Goal: Register for event/course: Sign up to attend an event or enroll in a course

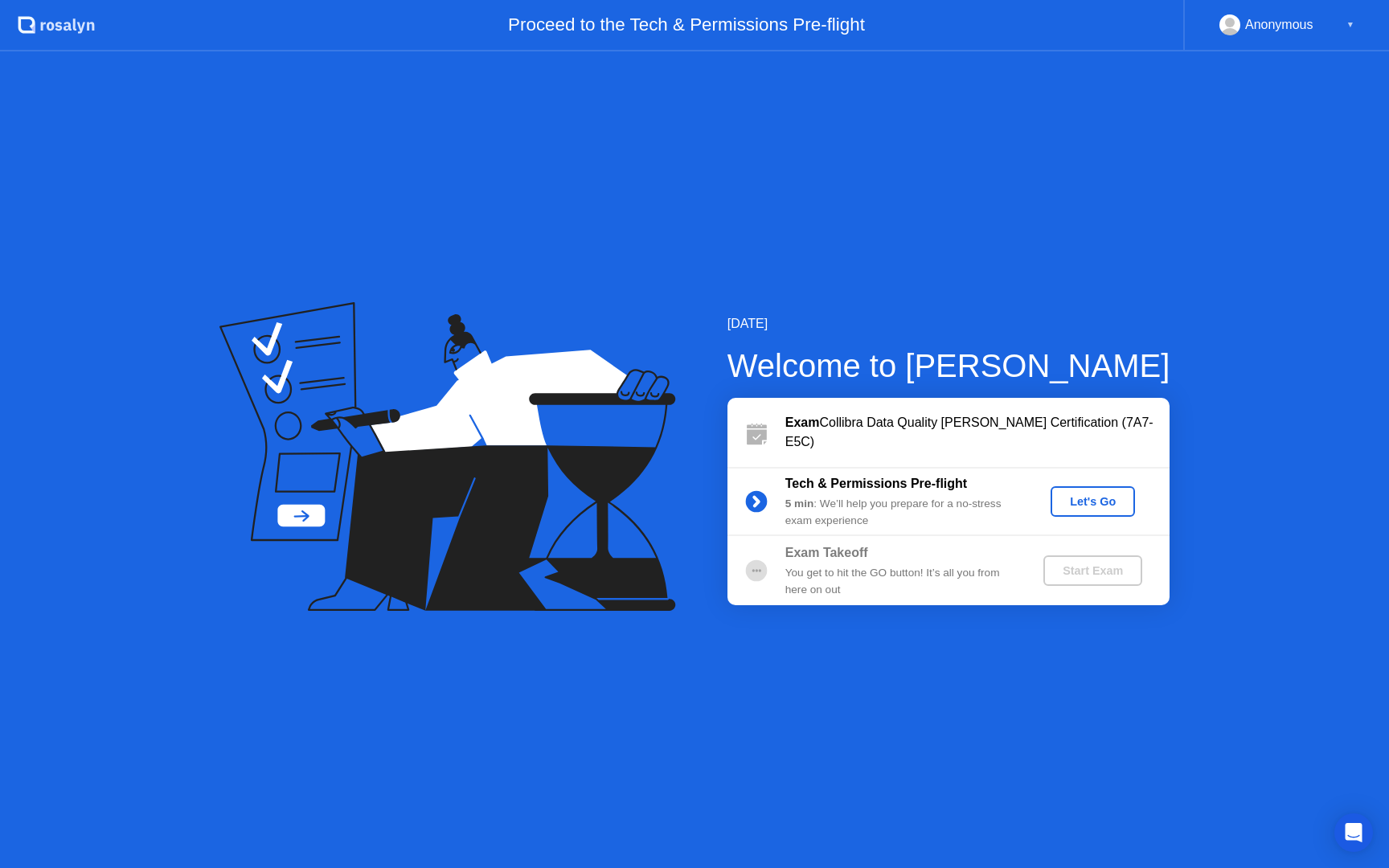
click at [1089, 502] on div "Let's Go" at bounding box center [1093, 502] width 72 height 13
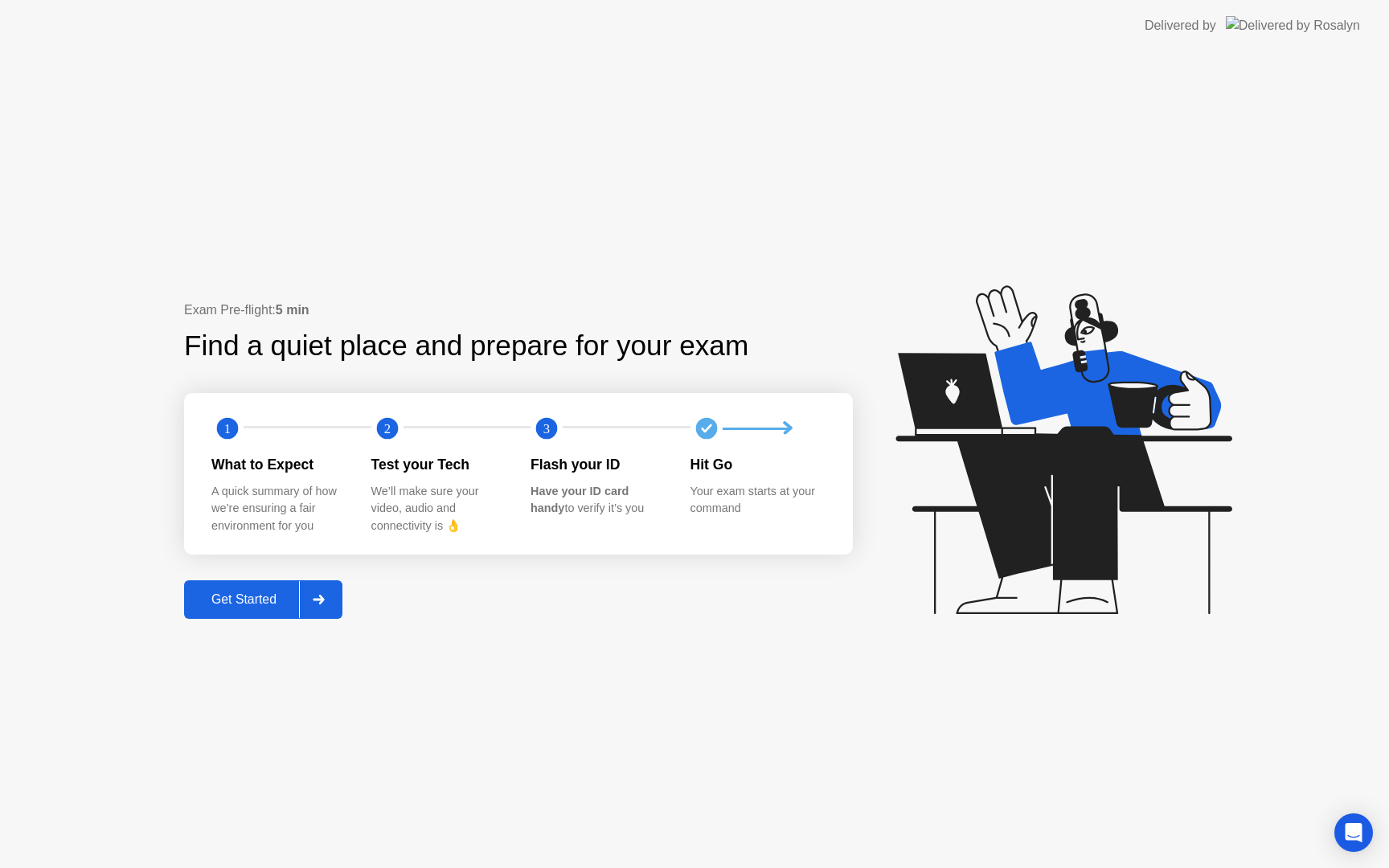
click at [238, 588] on button "Get Started" at bounding box center [263, 599] width 158 height 38
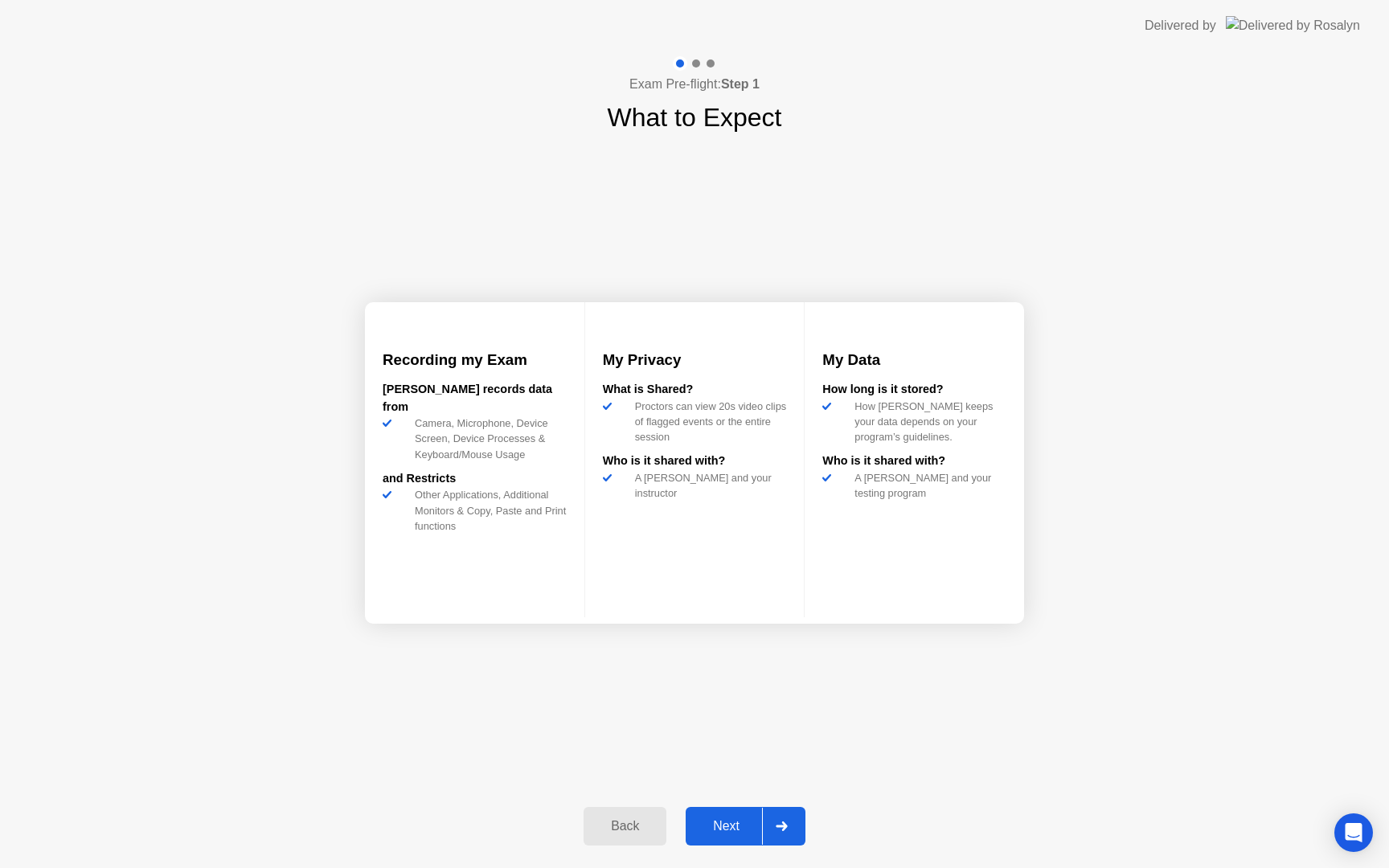
click at [726, 818] on div "Next" at bounding box center [726, 825] width 72 height 14
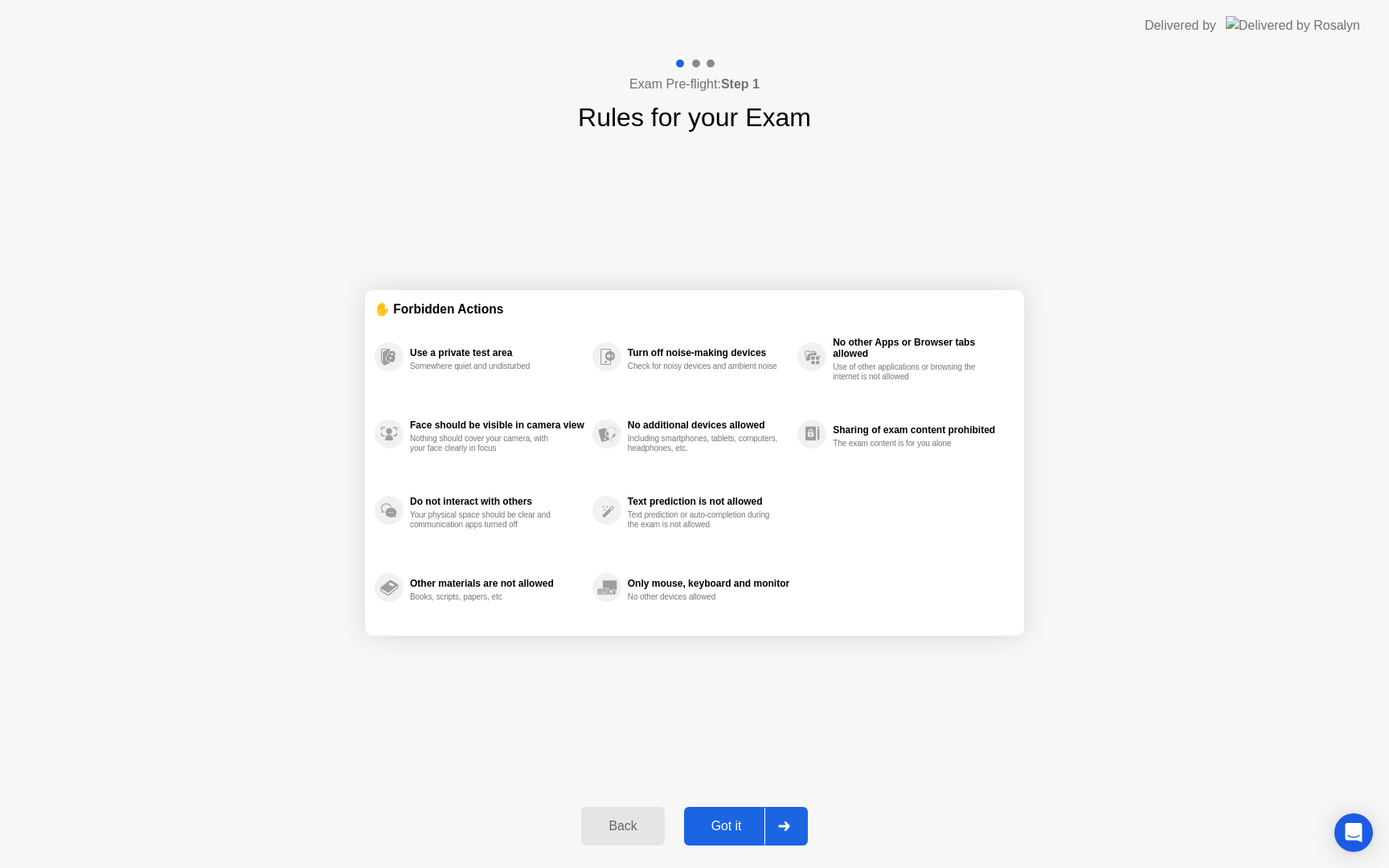
click at [726, 829] on div "Got it" at bounding box center [726, 825] width 76 height 14
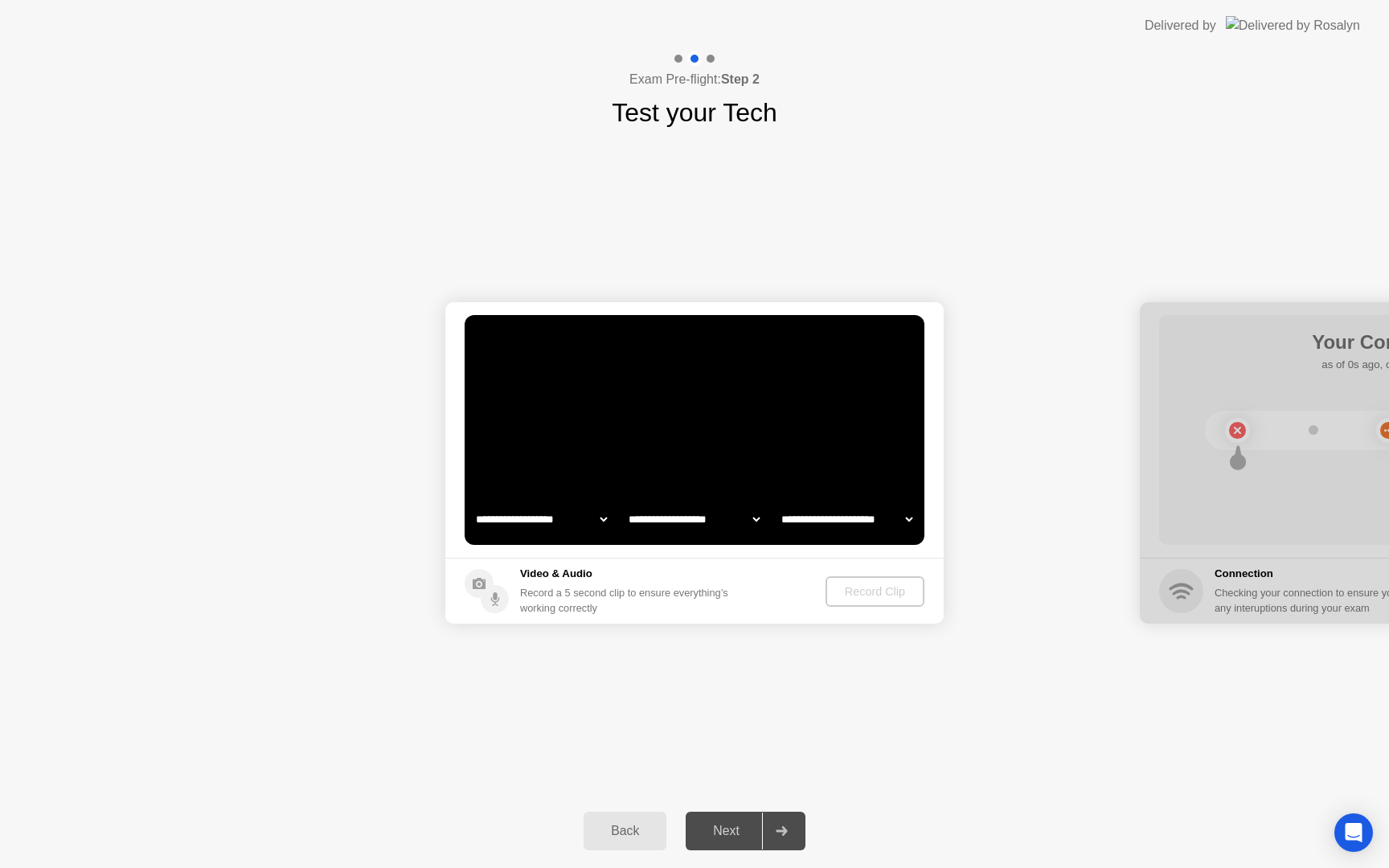
select select "**********"
select select "*******"
click at [897, 588] on div "Record Clip" at bounding box center [876, 591] width 86 height 13
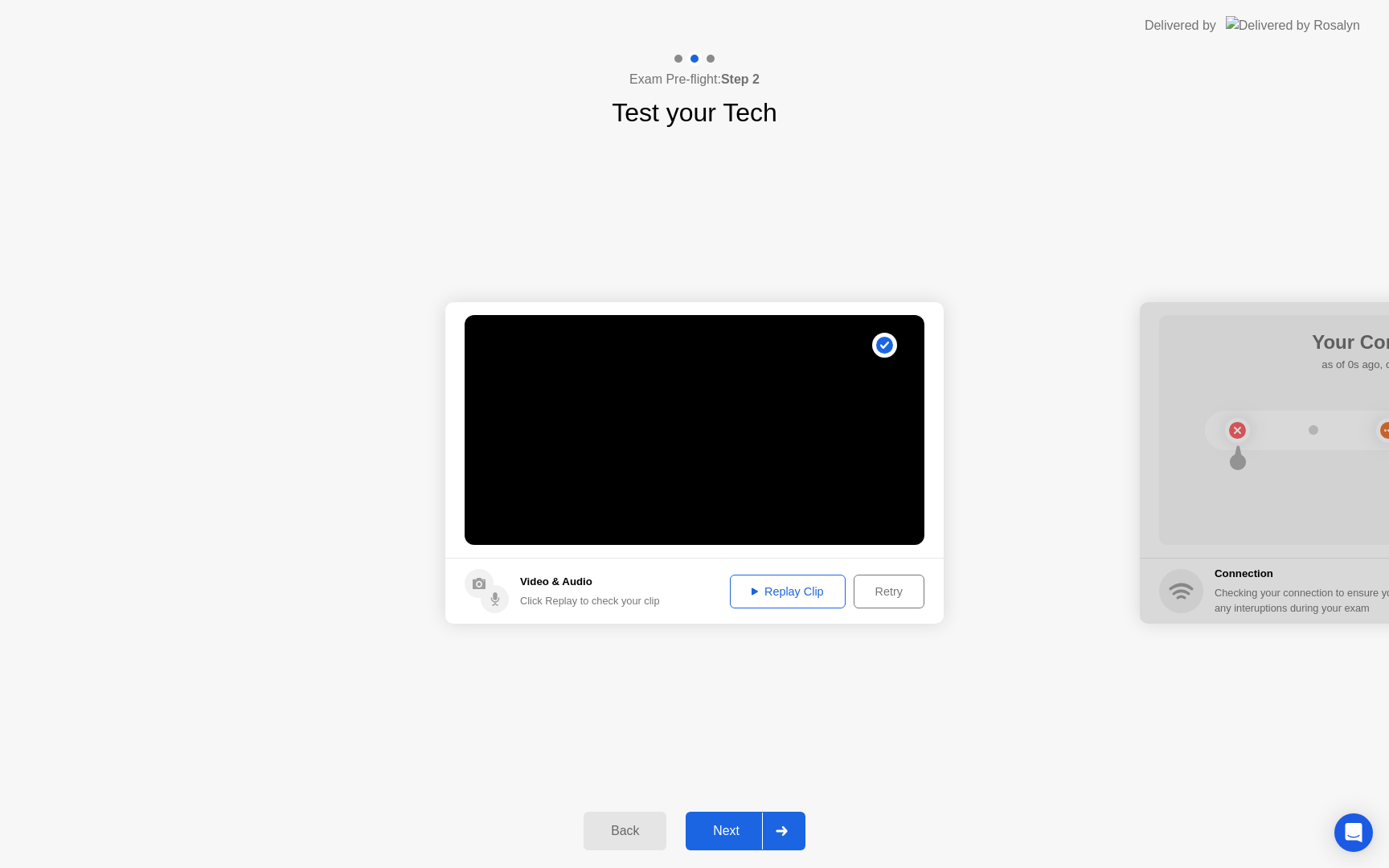
click at [805, 593] on div "Replay Clip" at bounding box center [788, 591] width 105 height 13
click at [732, 812] on button "Next" at bounding box center [746, 831] width 120 height 38
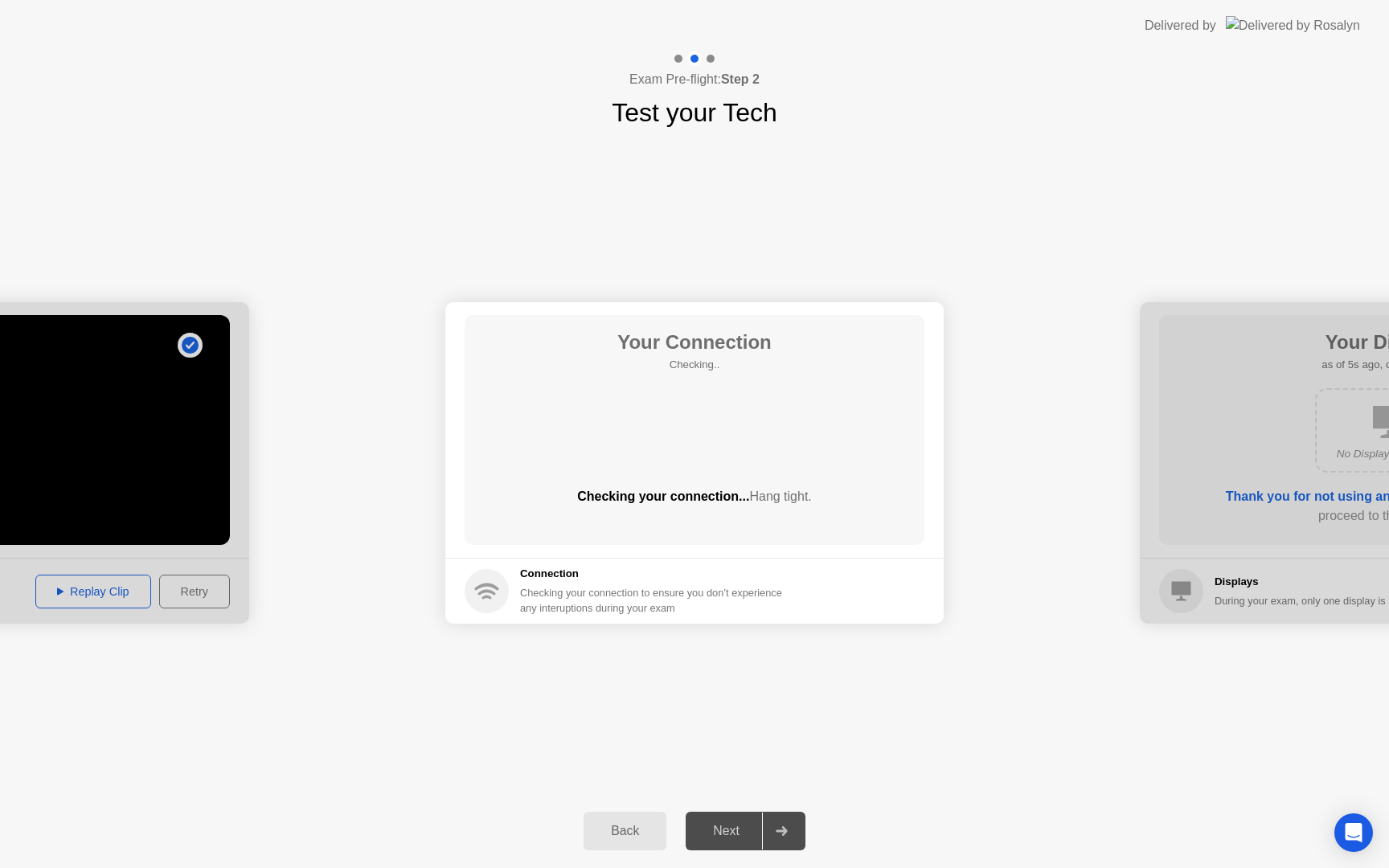
click at [732, 830] on div "Next" at bounding box center [726, 830] width 72 height 14
click at [723, 829] on div "Next" at bounding box center [726, 830] width 72 height 14
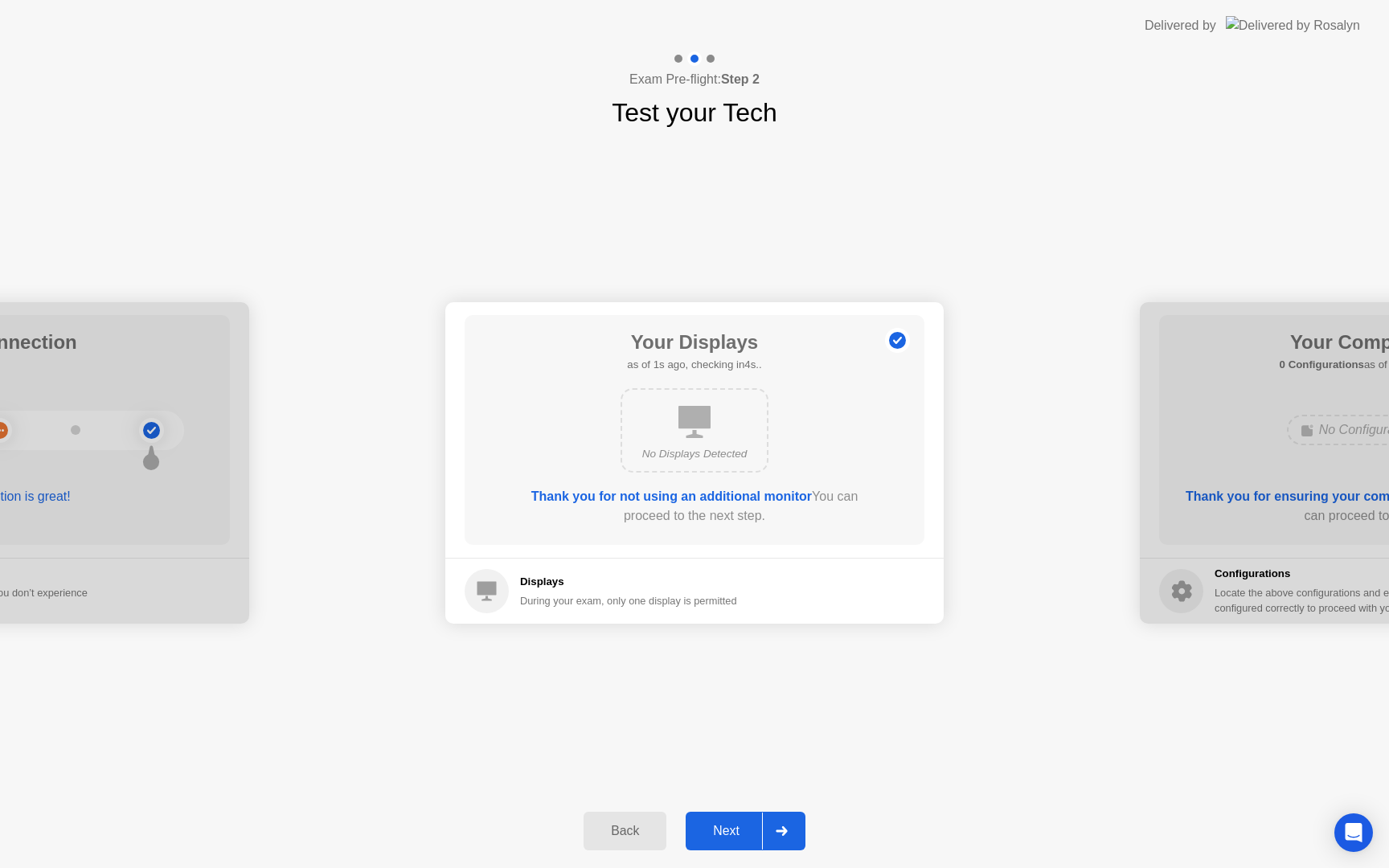
click at [720, 440] on div "No Displays Detected" at bounding box center [694, 430] width 148 height 84
click at [740, 823] on div "Next" at bounding box center [726, 830] width 72 height 14
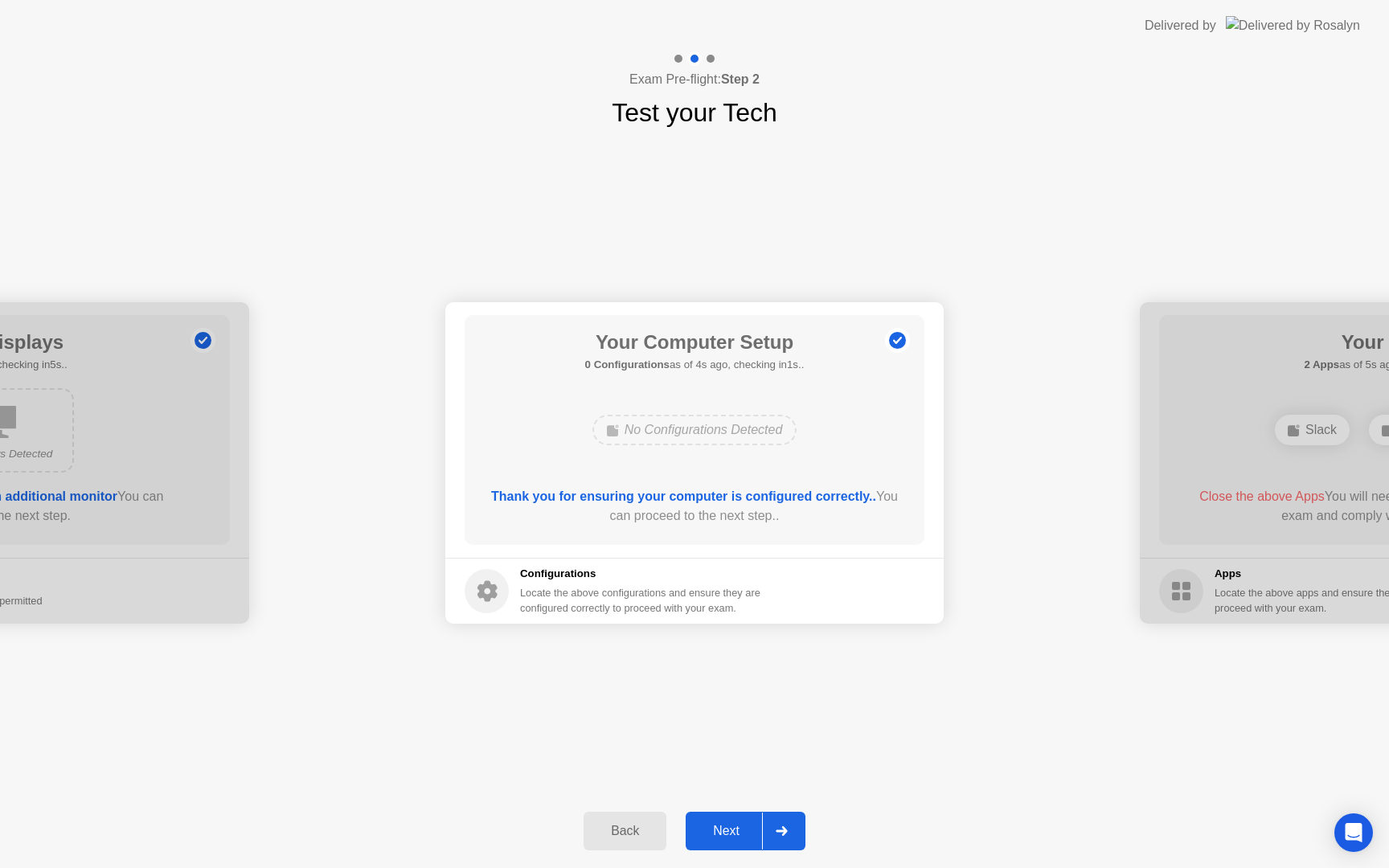
click at [737, 819] on button "Next" at bounding box center [746, 831] width 120 height 38
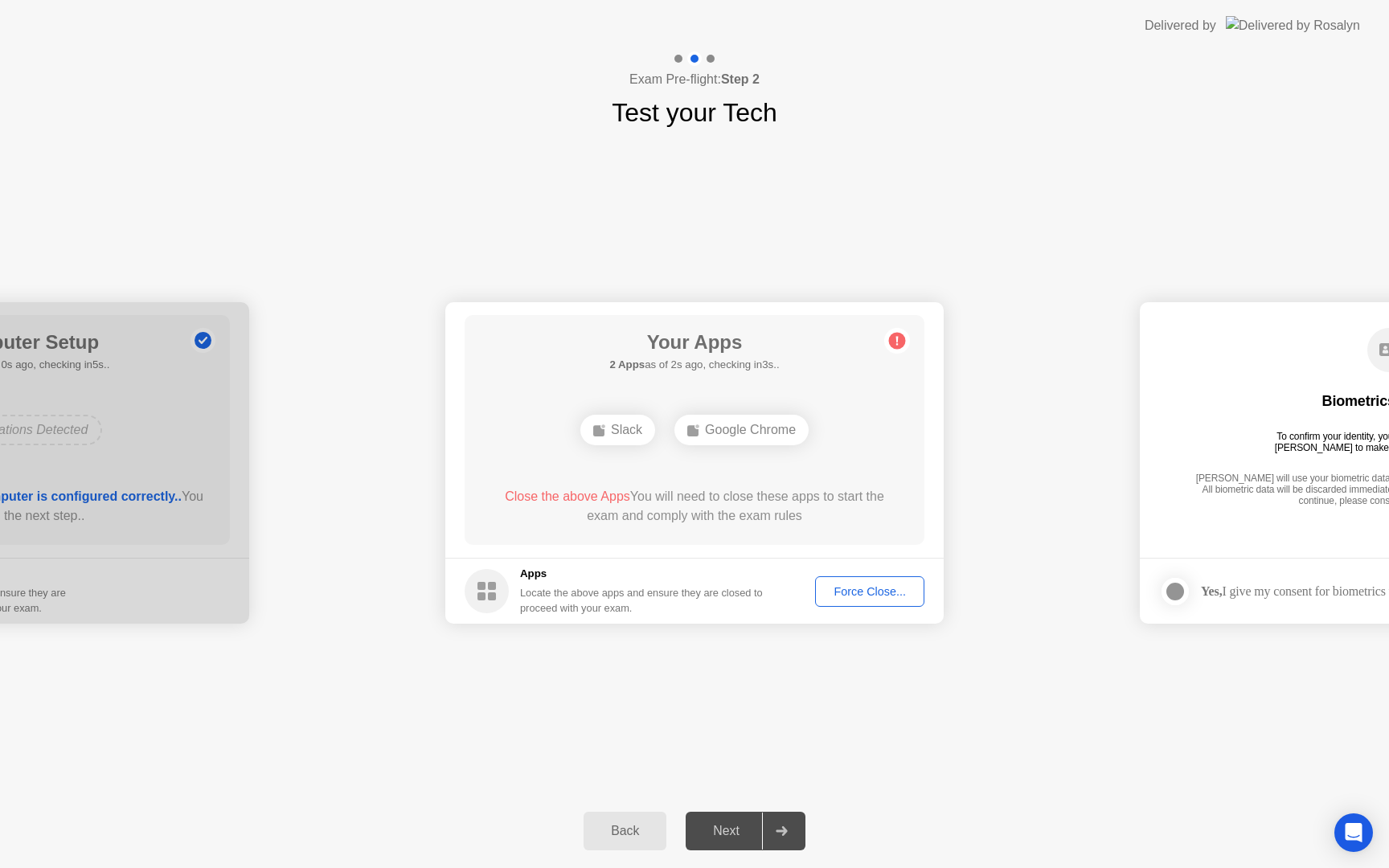
click at [878, 597] on div "Force Close..." at bounding box center [869, 591] width 98 height 13
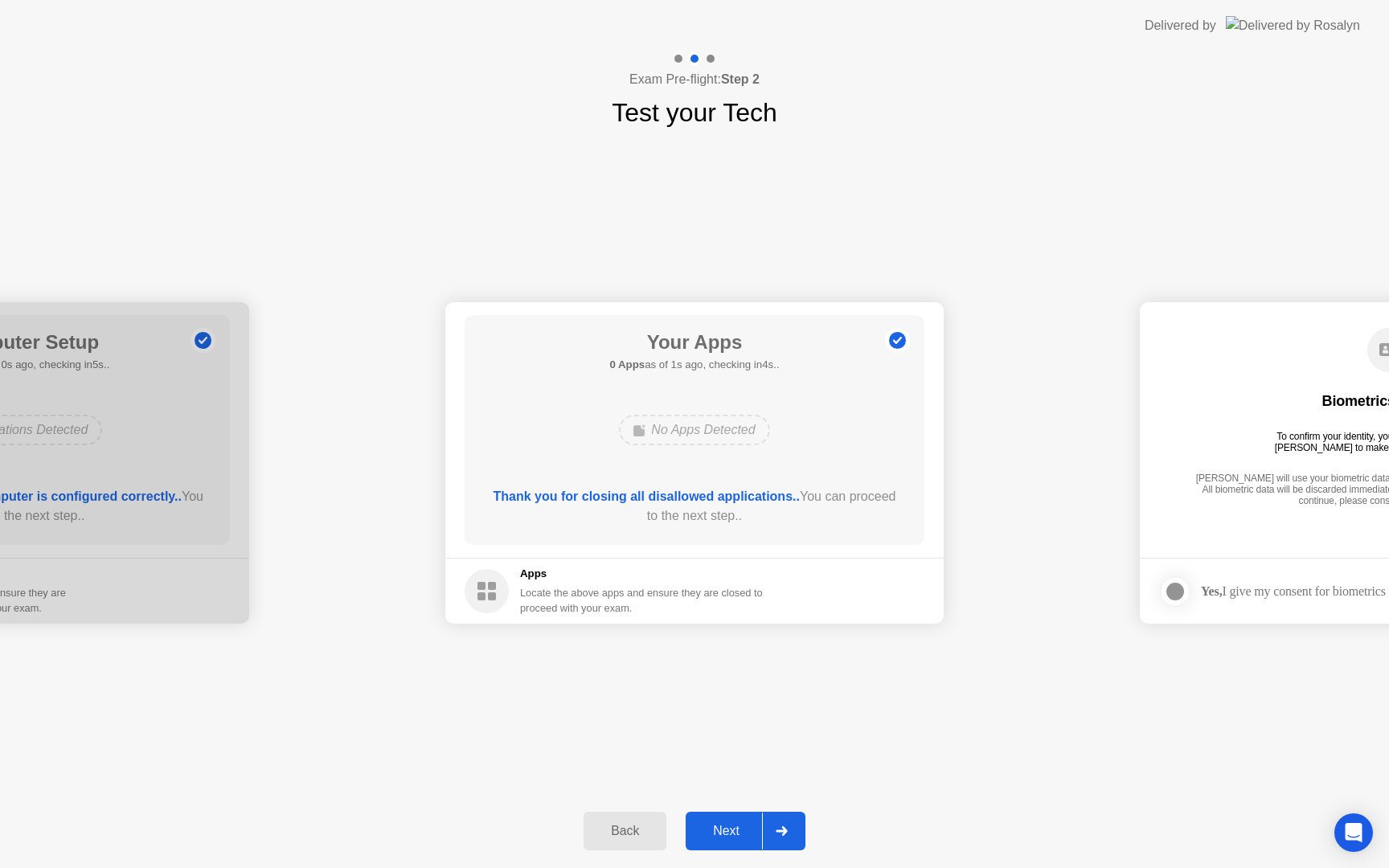
click at [737, 836] on div "Next" at bounding box center [726, 830] width 72 height 14
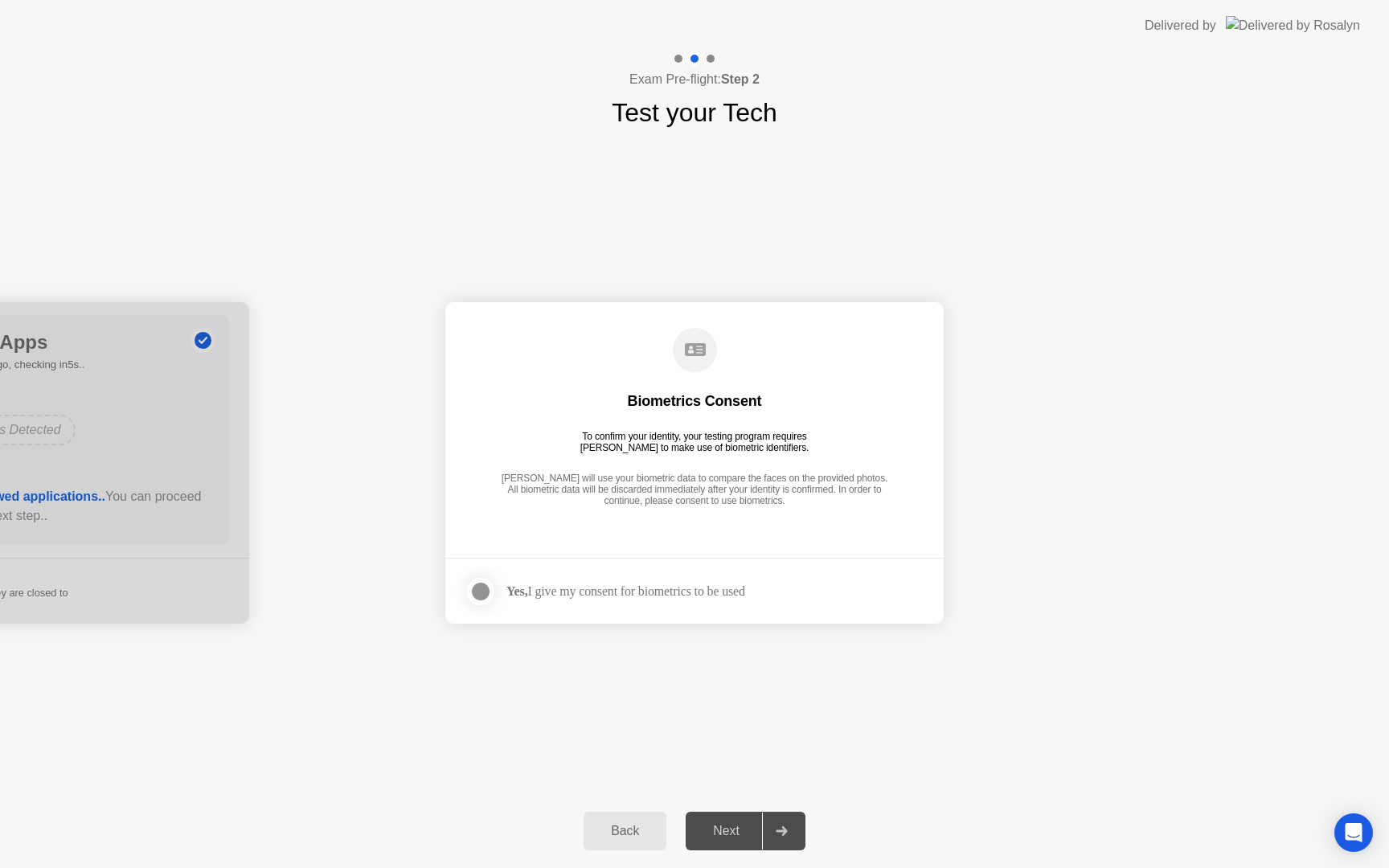
click at [487, 591] on div at bounding box center [480, 591] width 20 height 20
click at [737, 829] on div "Next" at bounding box center [726, 830] width 72 height 14
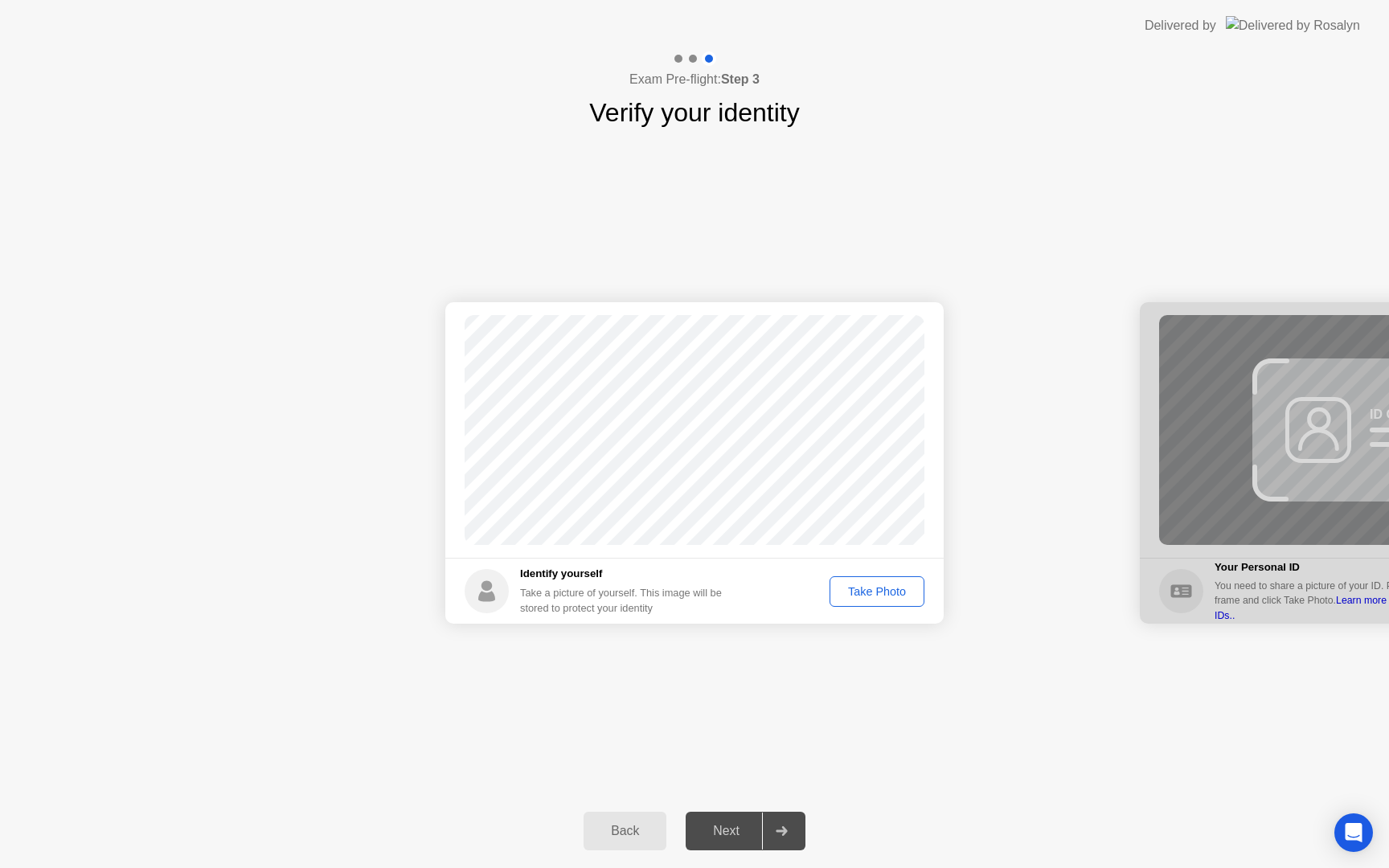
click at [886, 593] on div "Take Photo" at bounding box center [876, 591] width 83 height 13
click at [733, 828] on div "Next" at bounding box center [726, 830] width 72 height 14
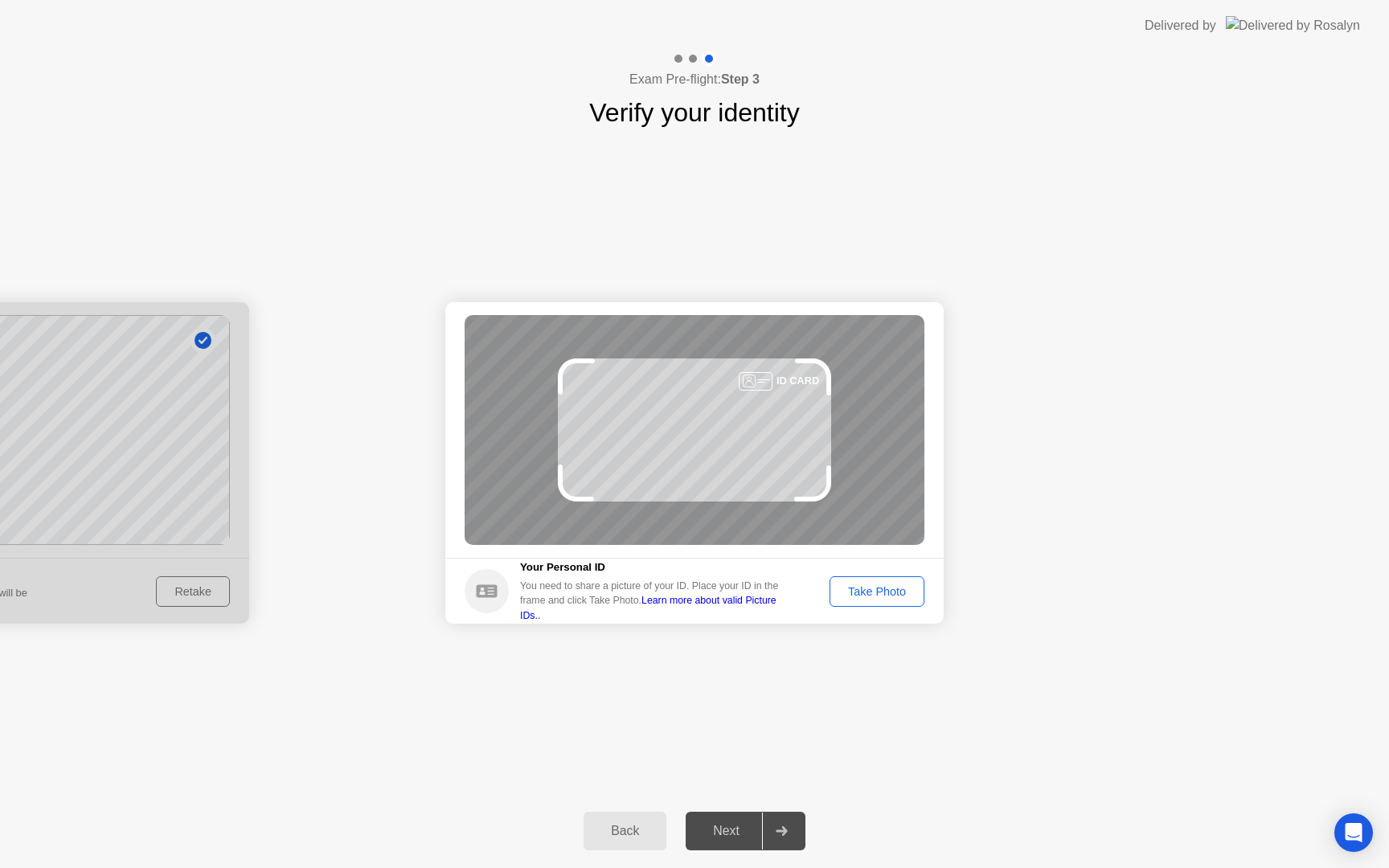
click at [890, 587] on div "Take Photo" at bounding box center [876, 591] width 83 height 13
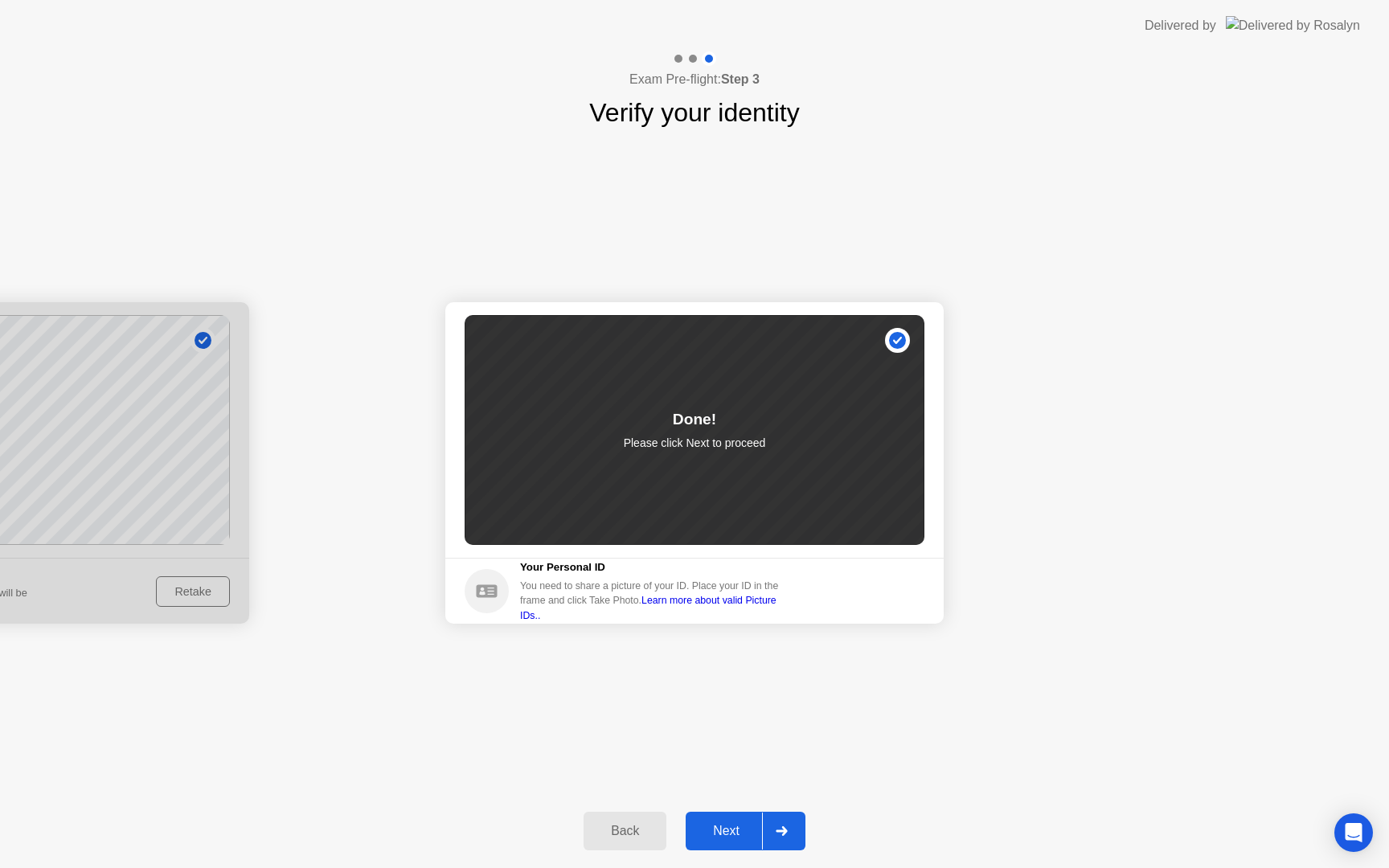
click at [731, 818] on button "Next" at bounding box center [746, 831] width 120 height 38
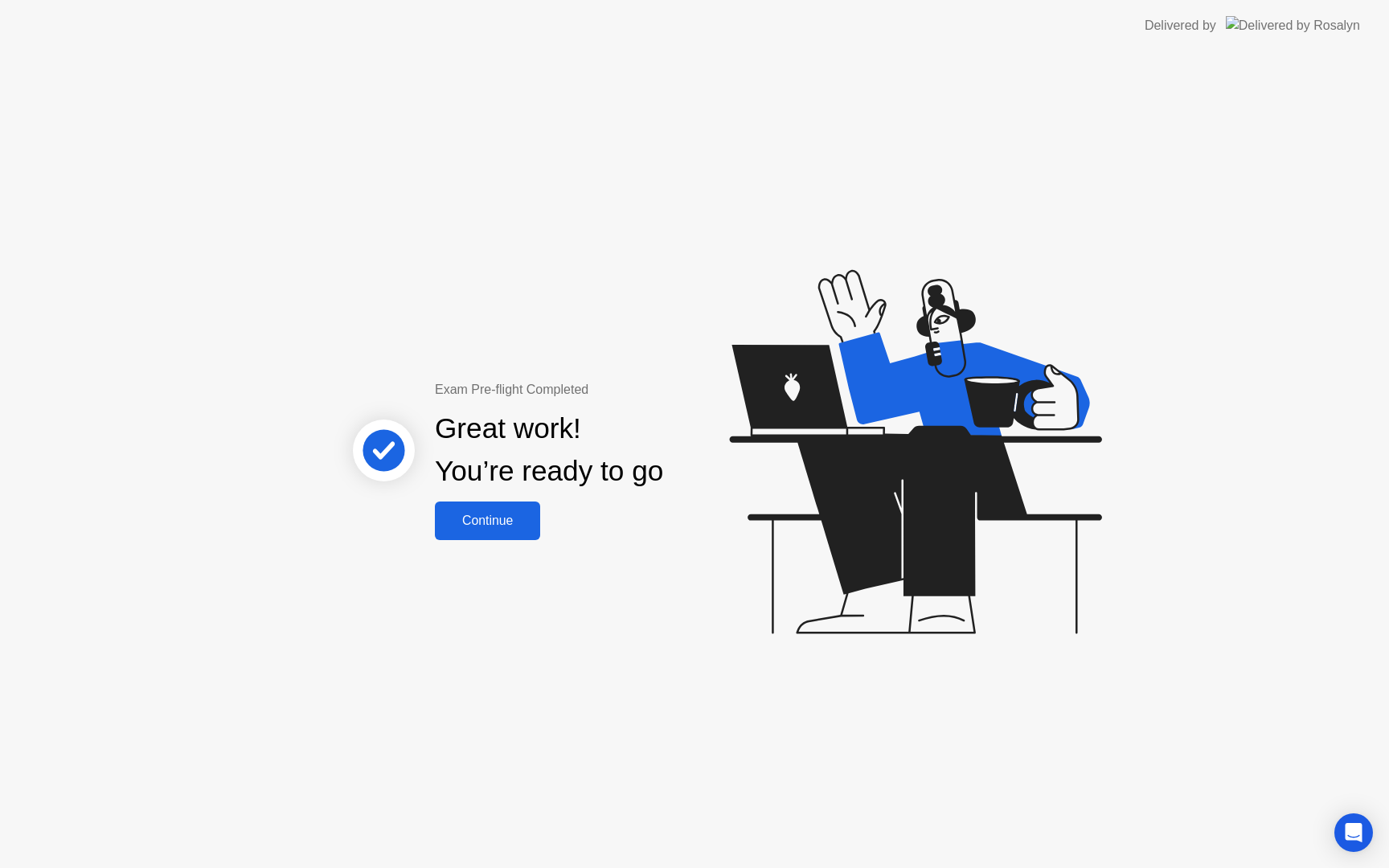
click at [522, 513] on div "Continue" at bounding box center [487, 519] width 95 height 14
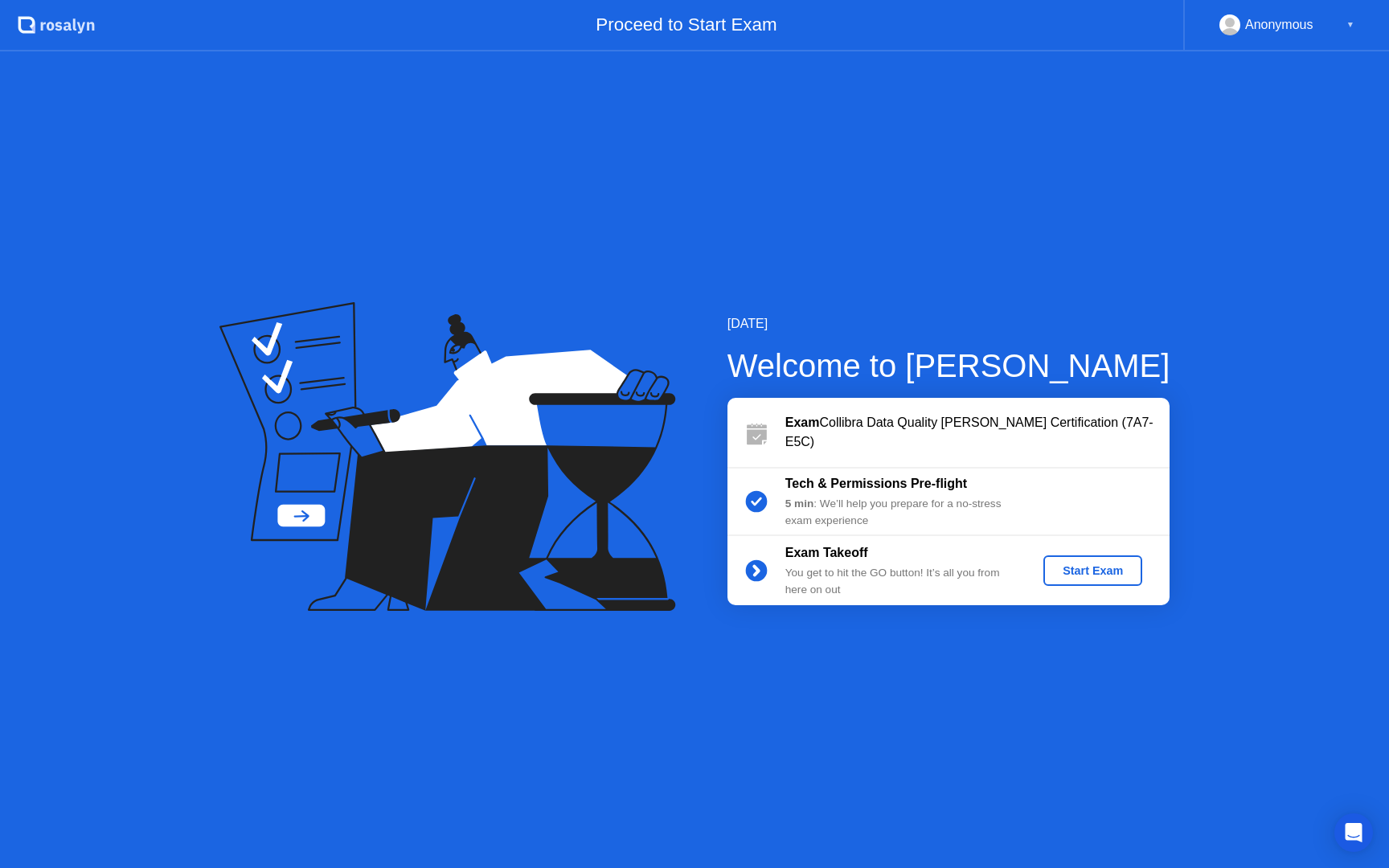
click at [1101, 567] on div "Start Exam" at bounding box center [1093, 571] width 86 height 13
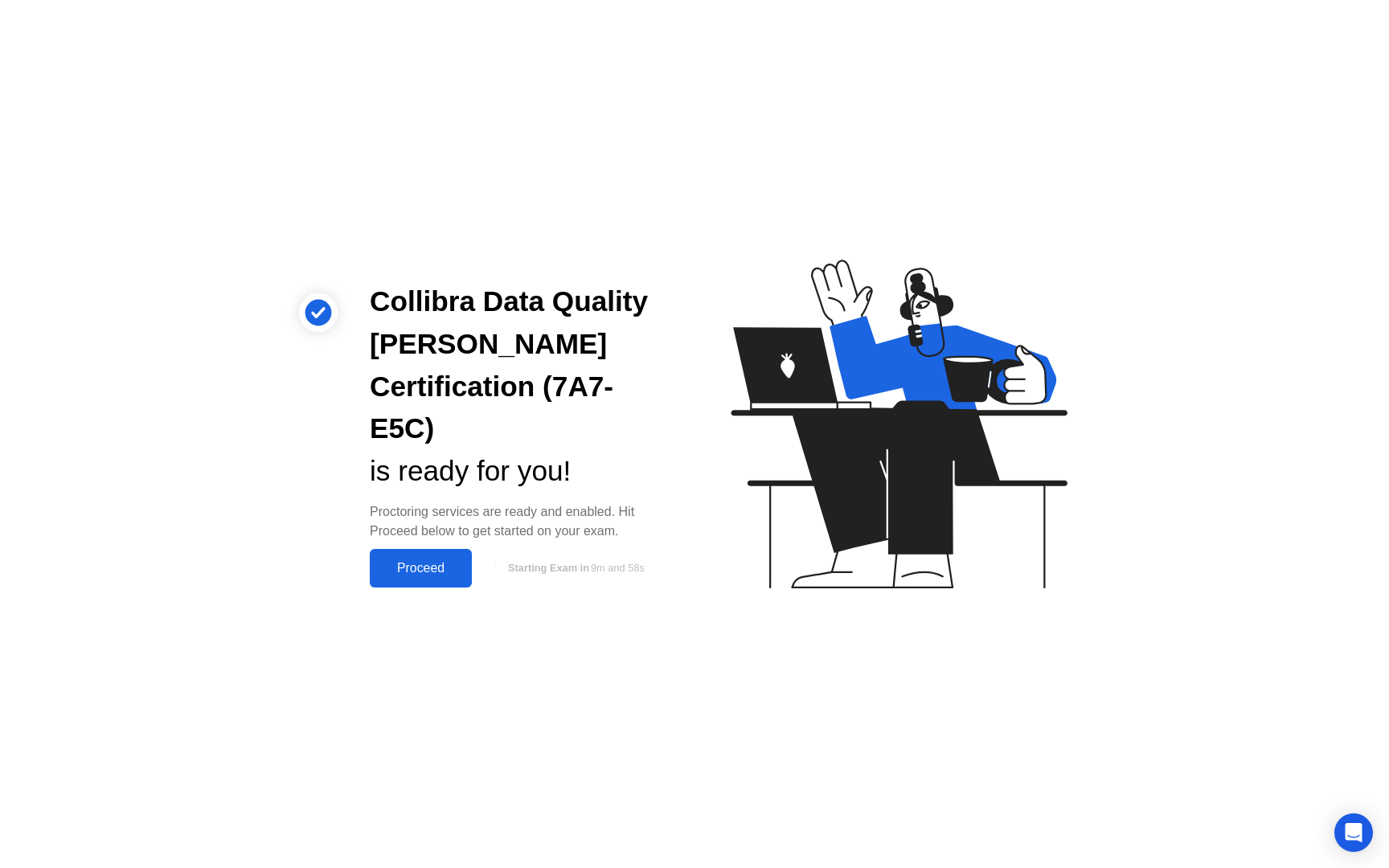
click at [417, 561] on div "Proceed" at bounding box center [421, 567] width 93 height 14
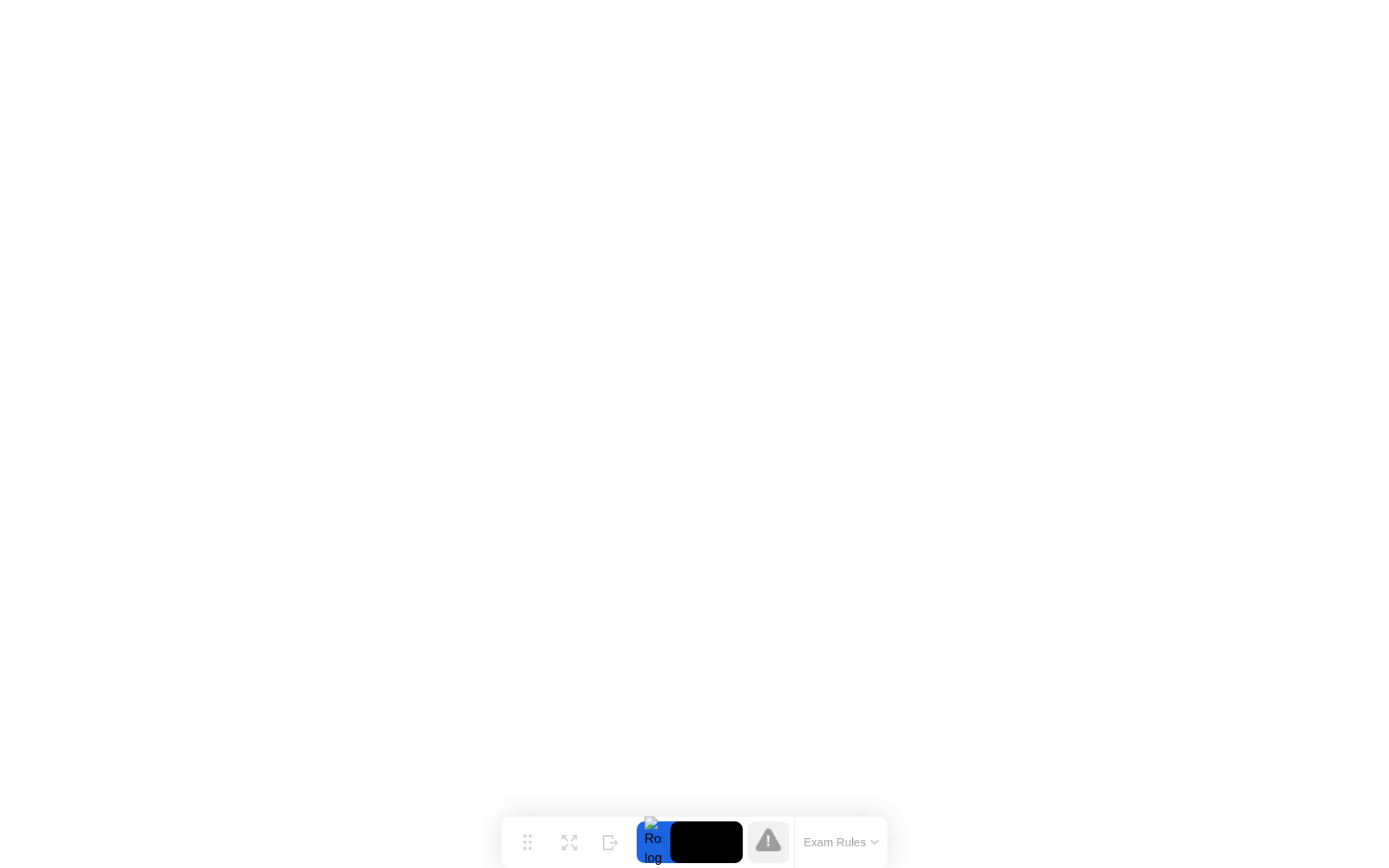
click at [834, 841] on button "Exam Rules" at bounding box center [841, 841] width 85 height 14
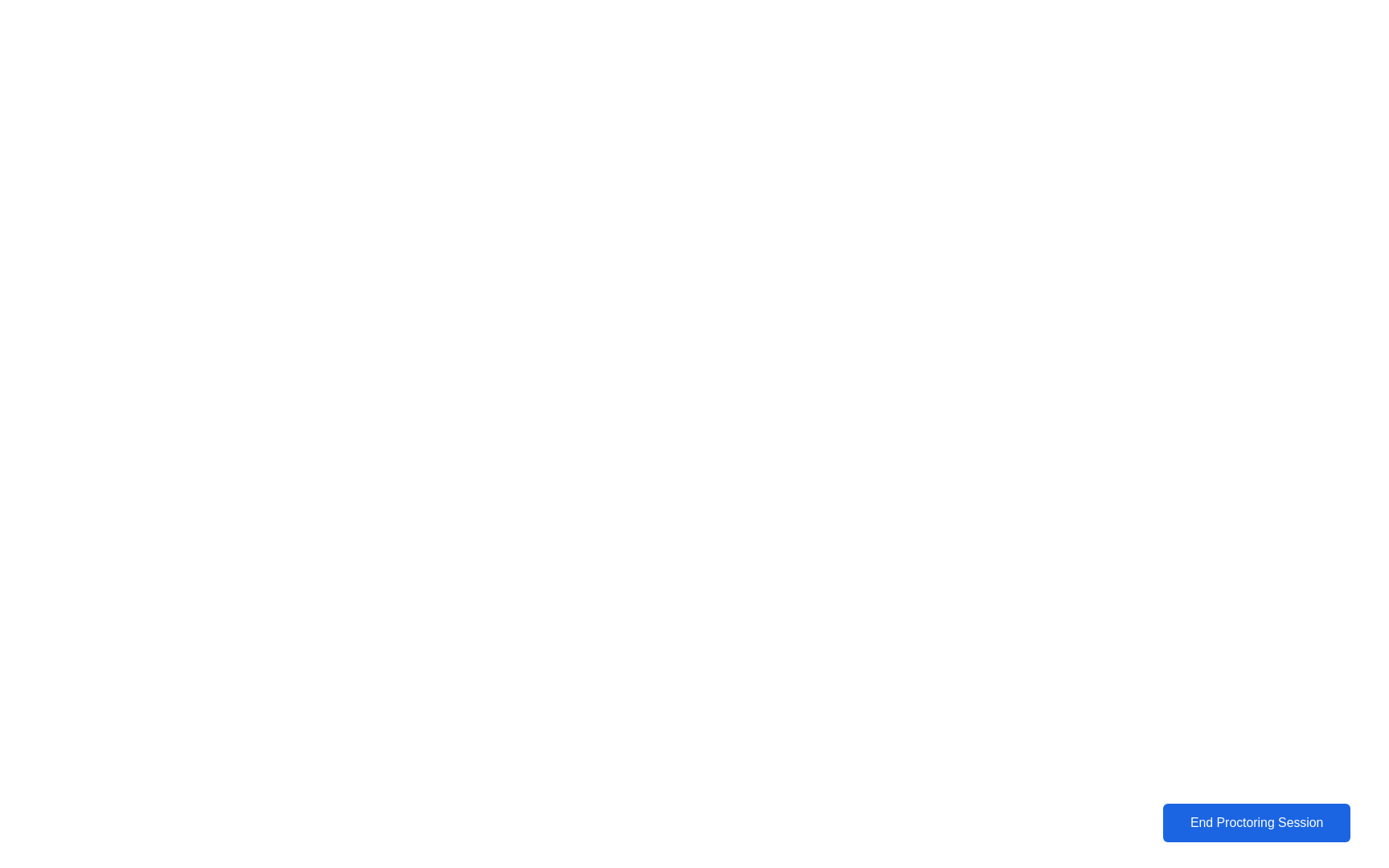
click at [1248, 817] on div "End Proctoring Session" at bounding box center [1256, 822] width 178 height 14
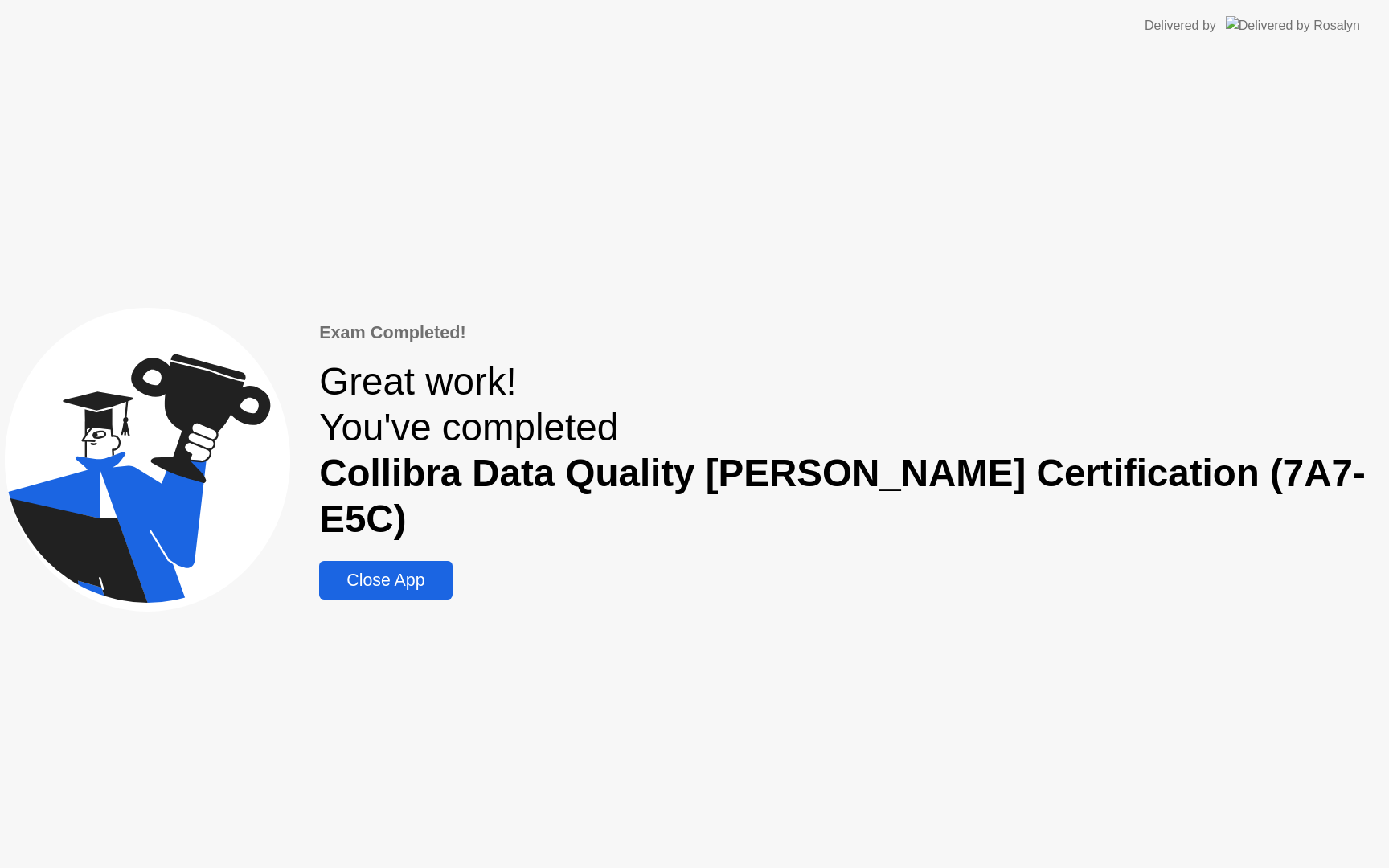
click at [447, 571] on div "Close App" at bounding box center [386, 580] width 123 height 20
